Goal: Find specific page/section: Find specific page/section

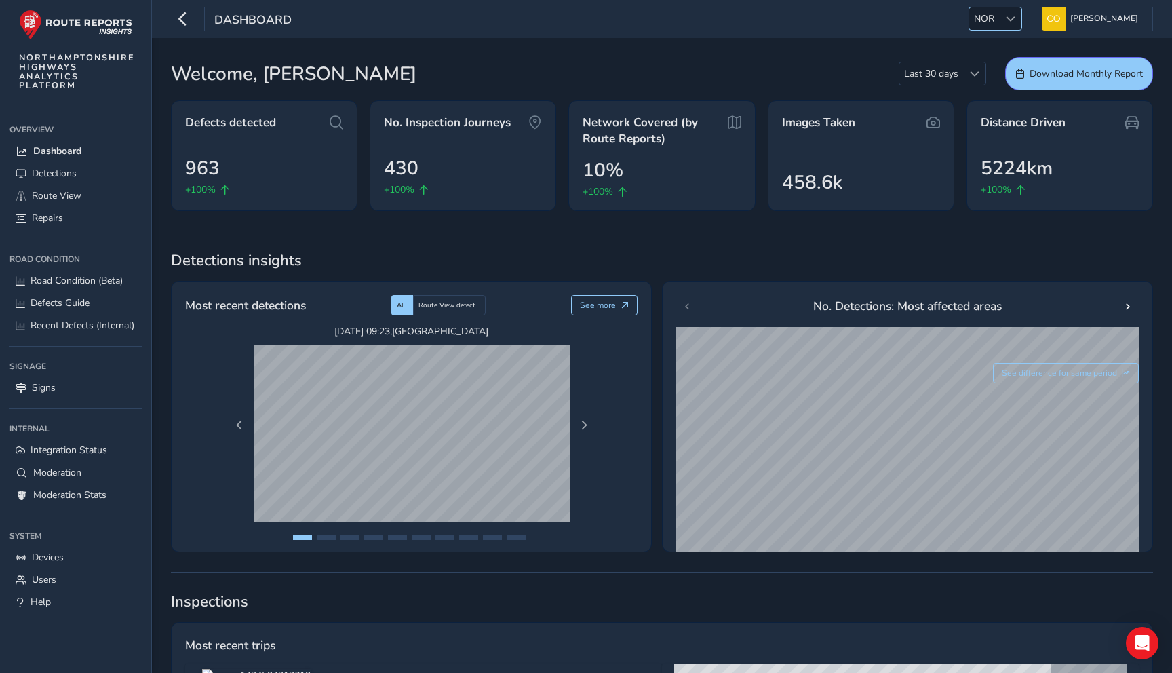
click at [1006, 16] on span at bounding box center [1010, 18] width 9 height 9
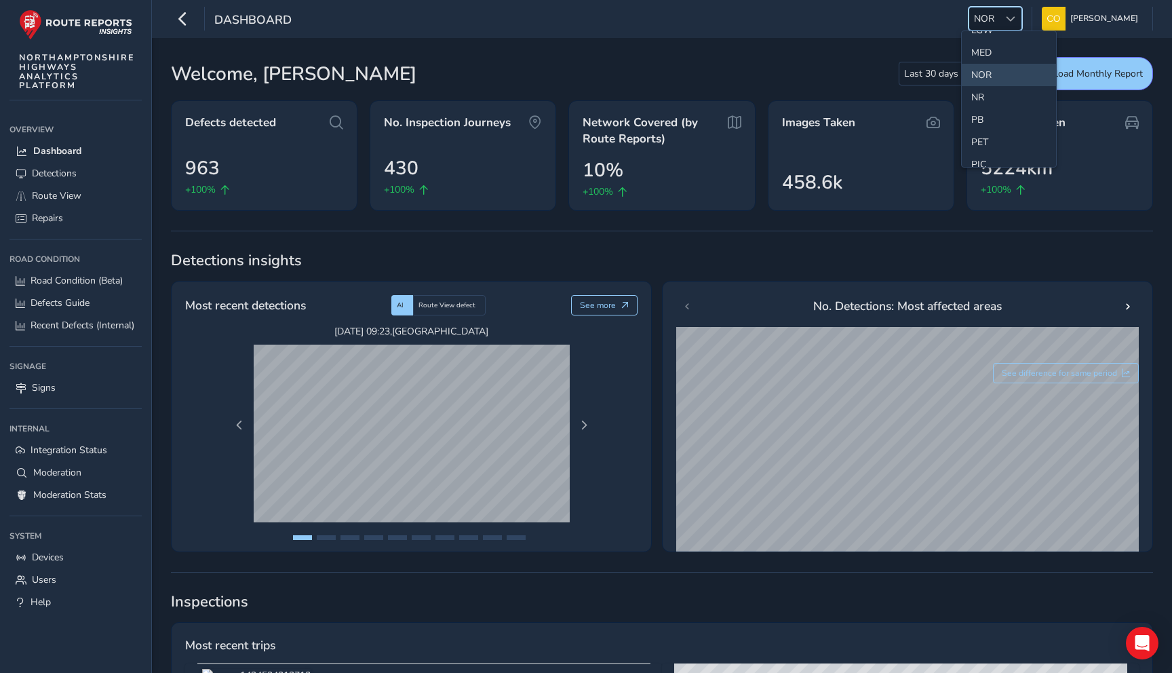
scroll to position [422, 0]
click at [980, 91] on li "NR" at bounding box center [1009, 95] width 94 height 22
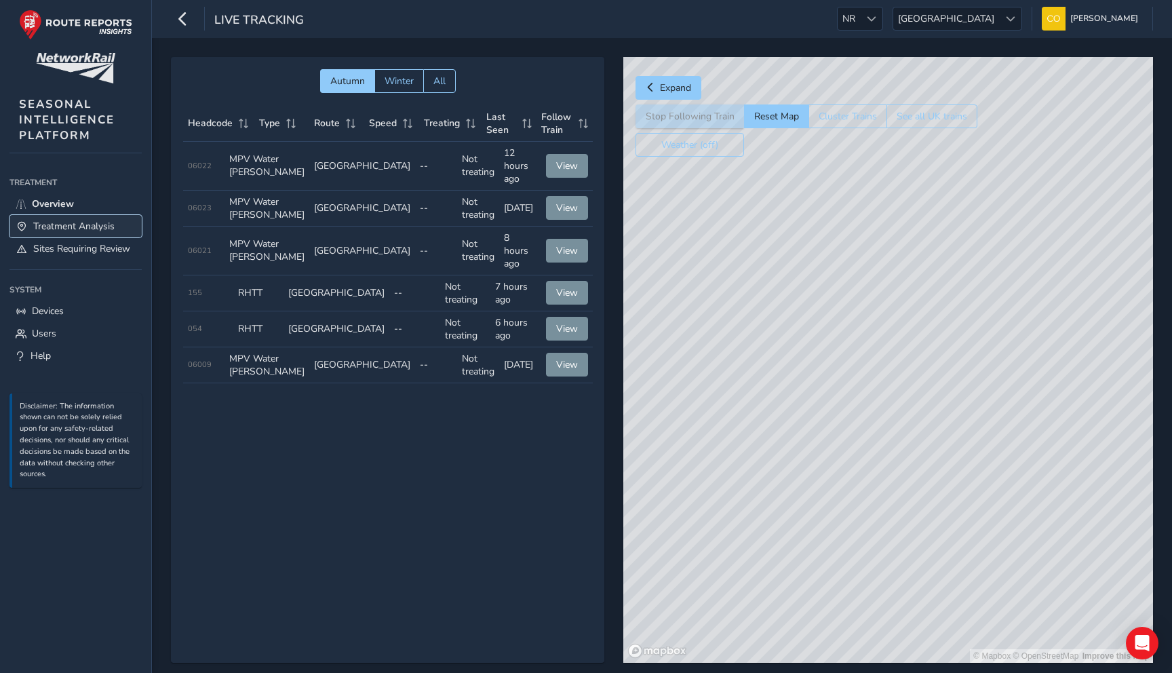
click at [74, 224] on span "Treatment Analysis" at bounding box center [73, 226] width 81 height 13
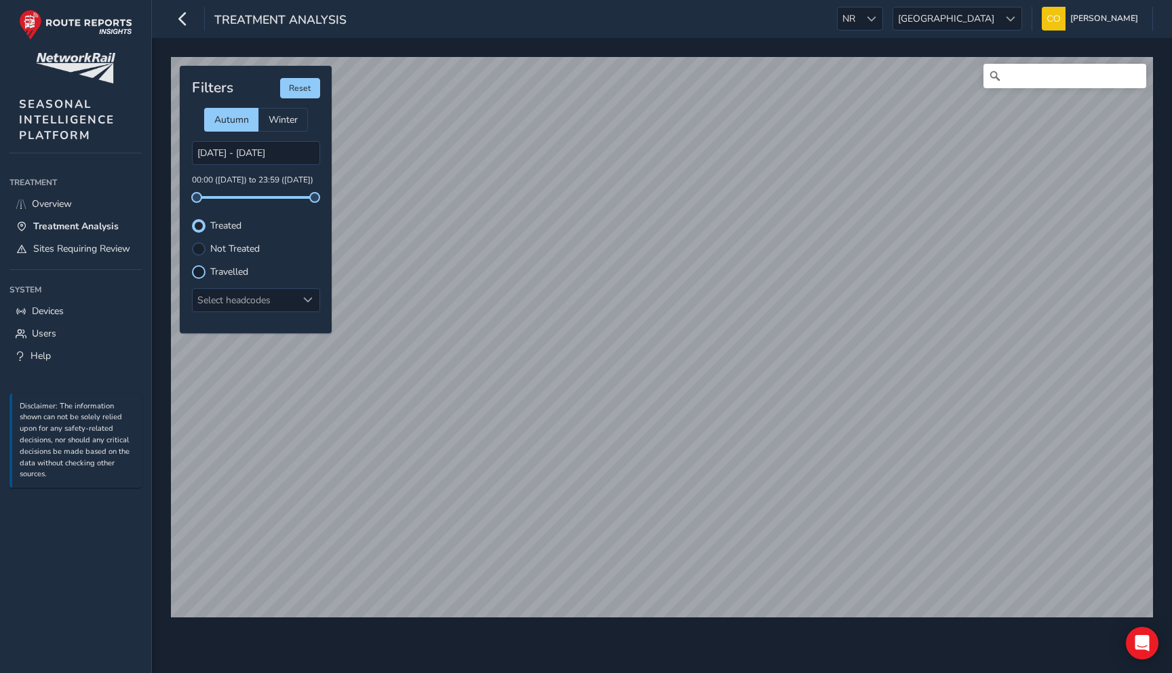
click at [199, 275] on div at bounding box center [199, 272] width 14 height 14
